Goal: Transaction & Acquisition: Purchase product/service

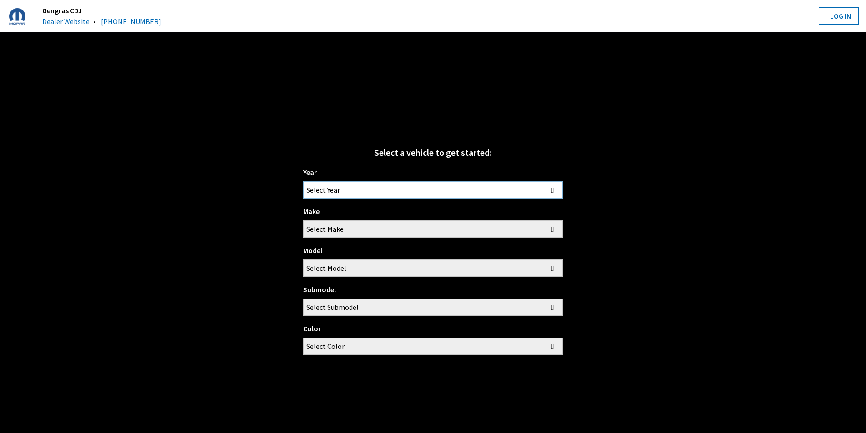
click at [421, 186] on span "Select Year" at bounding box center [433, 190] width 259 height 16
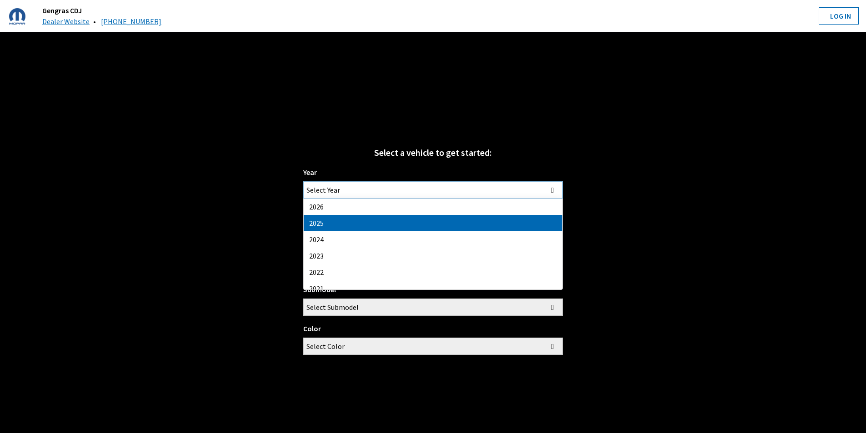
select select "43"
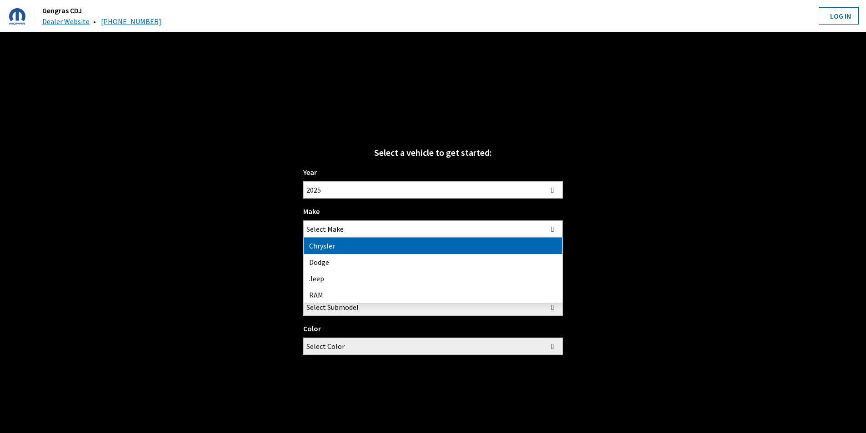
click at [375, 223] on span "Select Make" at bounding box center [433, 229] width 259 height 16
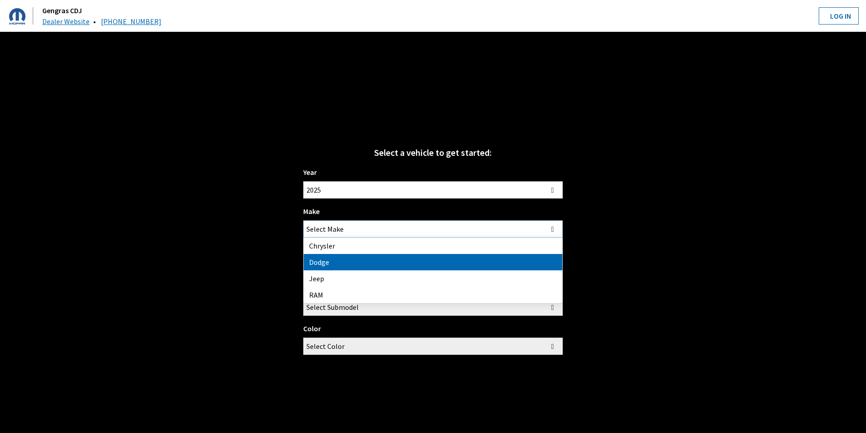
select select "15"
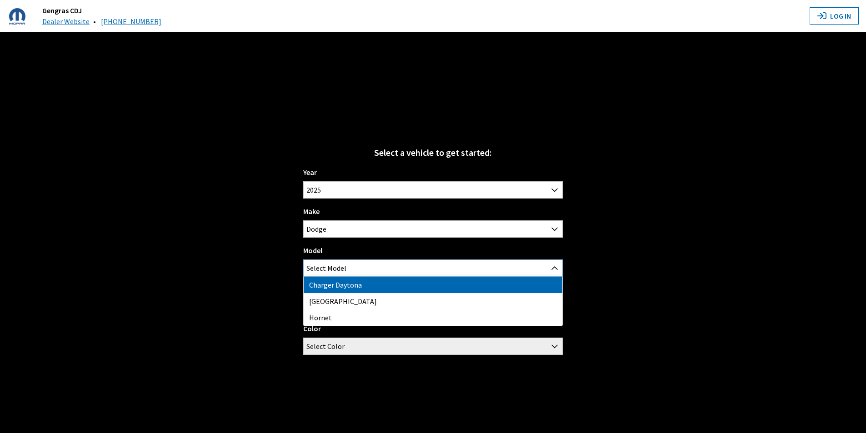
click at [345, 268] on span "Select Model" at bounding box center [327, 268] width 40 height 16
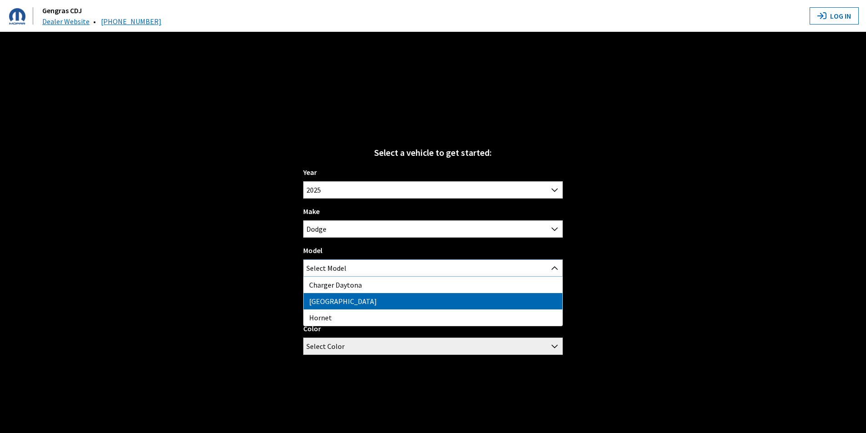
select select "191"
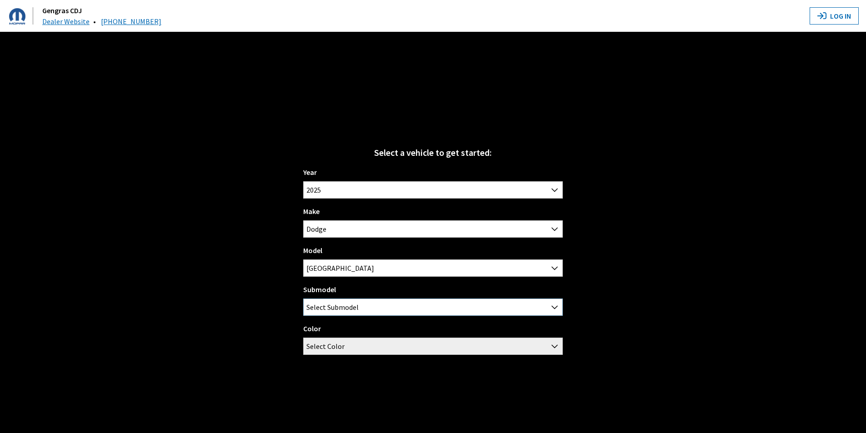
click at [350, 303] on span "Select Submodel" at bounding box center [333, 307] width 52 height 16
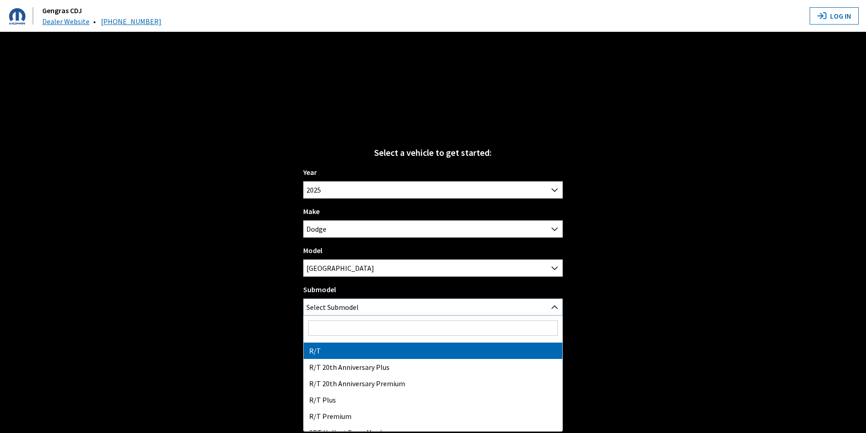
scroll to position [45, 0]
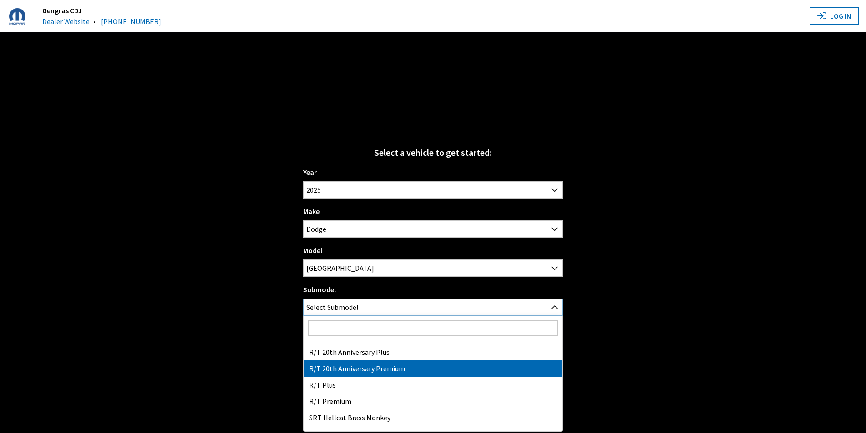
select select "4693"
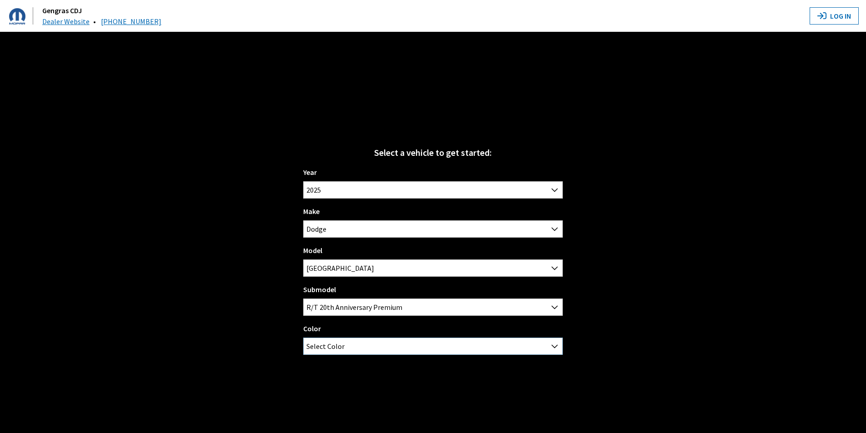
click at [374, 347] on span "Select Color" at bounding box center [433, 346] width 259 height 16
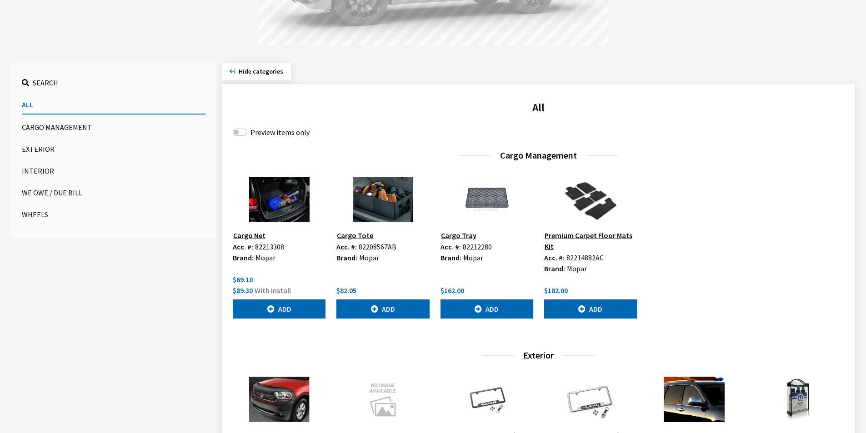
scroll to position [318, 0]
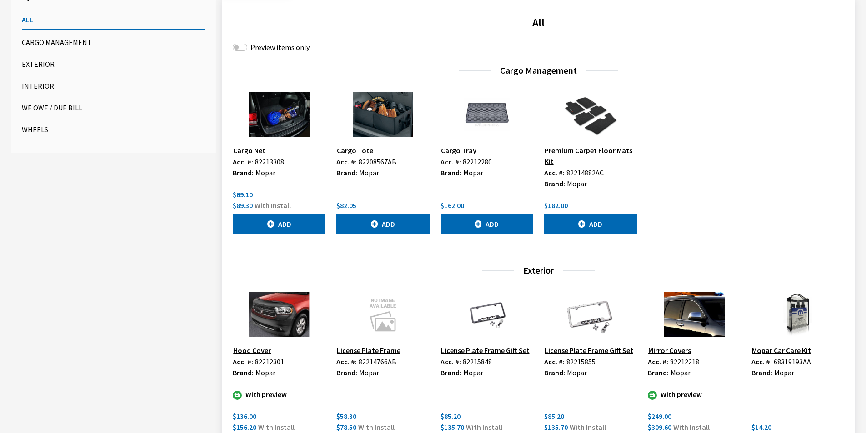
click at [460, 151] on button "Cargo Tray" at bounding box center [459, 151] width 36 height 12
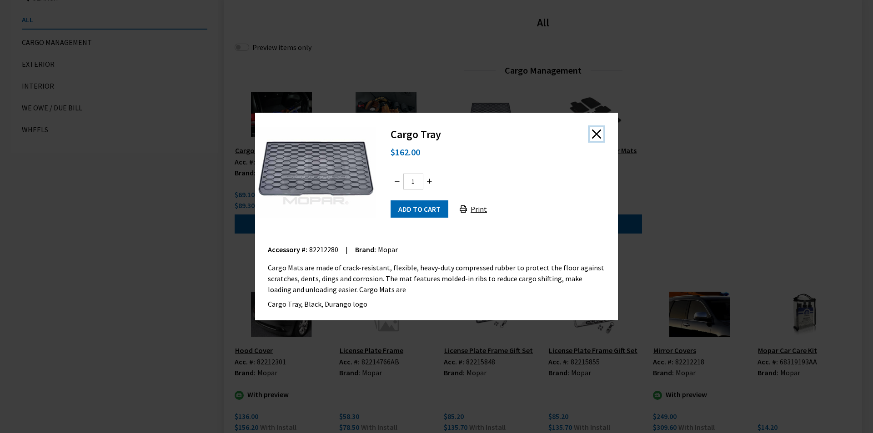
click at [597, 136] on button "Close" at bounding box center [597, 134] width 14 height 14
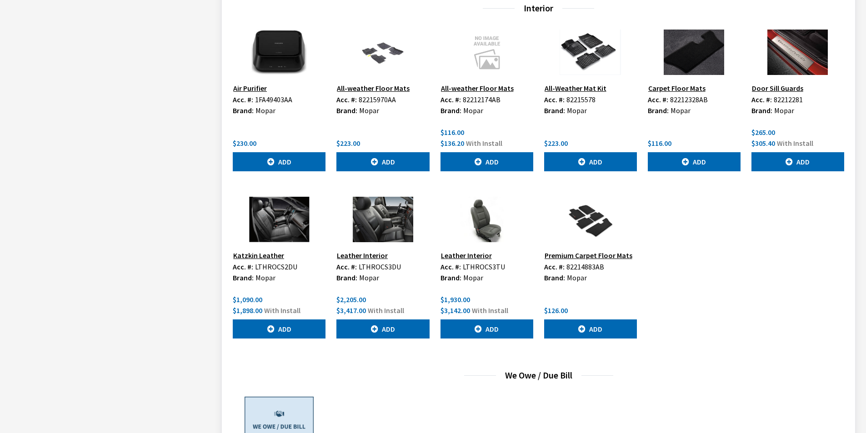
scroll to position [955, 0]
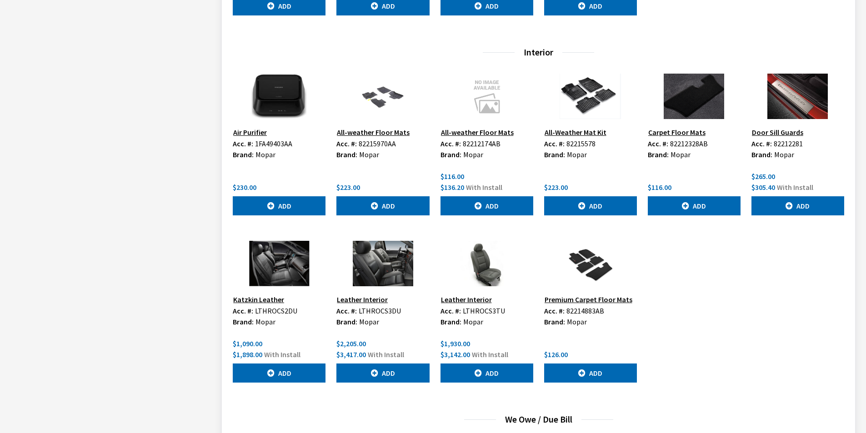
click at [691, 135] on button "Carpet Floor Mats" at bounding box center [677, 132] width 58 height 12
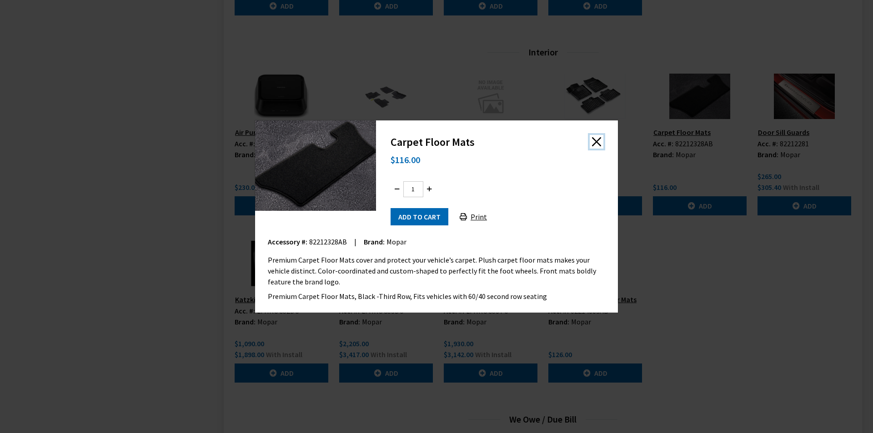
click at [595, 147] on button "Close" at bounding box center [597, 142] width 14 height 14
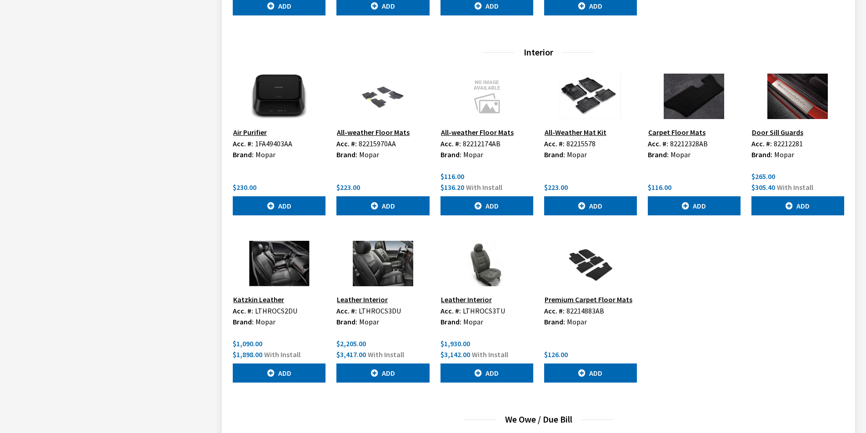
click at [599, 299] on button "Premium Carpet Floor Mats" at bounding box center [588, 300] width 89 height 12
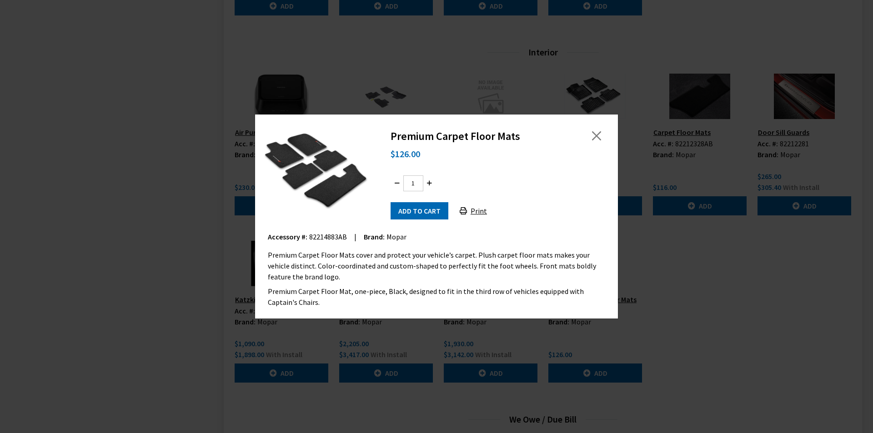
click at [322, 191] on img at bounding box center [315, 167] width 121 height 106
click at [592, 136] on button "Close" at bounding box center [597, 136] width 14 height 14
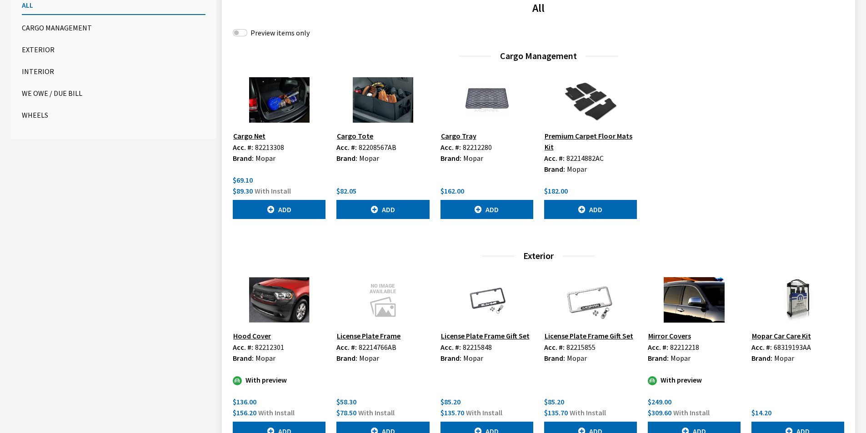
scroll to position [268, 0]
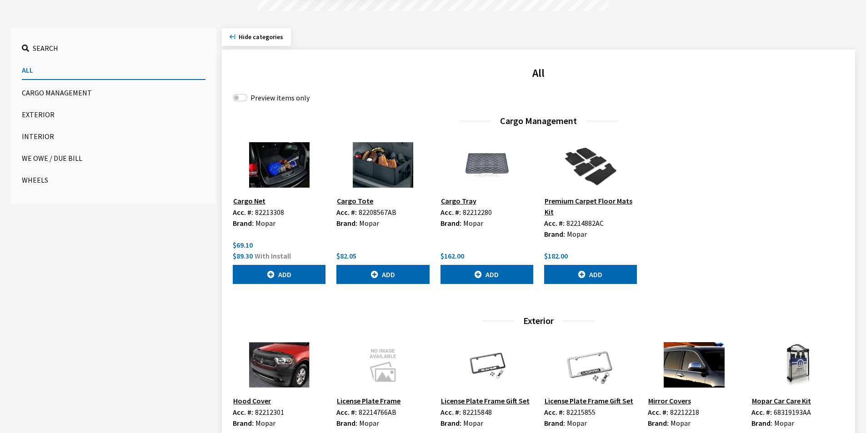
click at [42, 132] on button "Interior" at bounding box center [114, 136] width 184 height 18
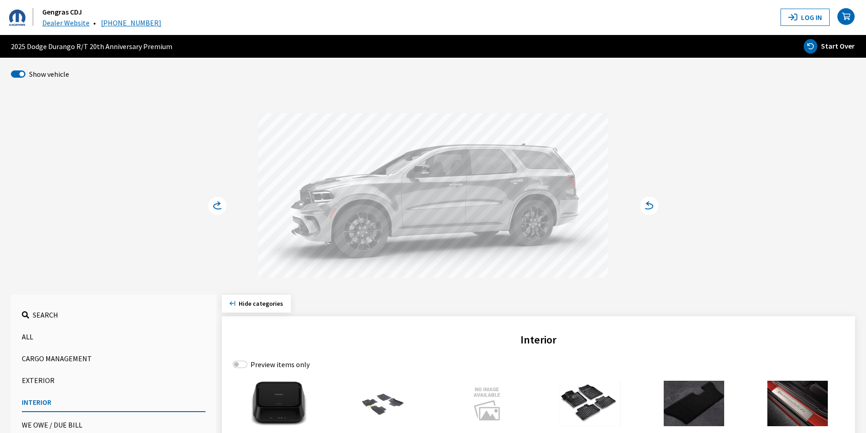
scroll to position [0, 0]
